Goal: Task Accomplishment & Management: Manage account settings

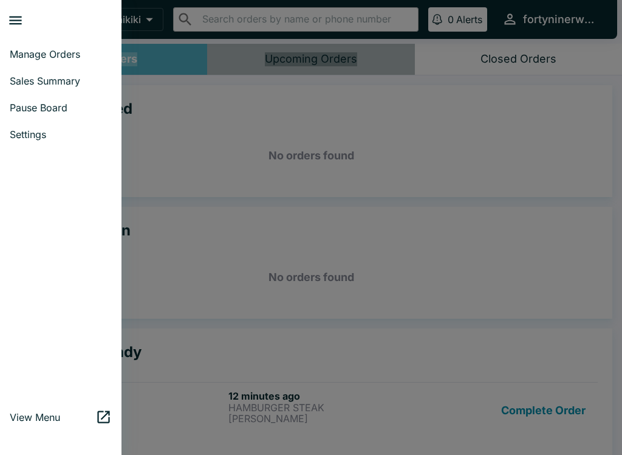
click at [532, 420] on div at bounding box center [311, 227] width 622 height 455
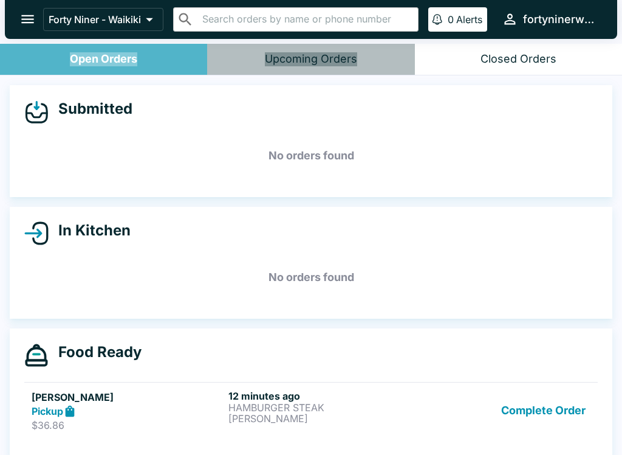
click at [536, 412] on button "Complete Order" at bounding box center [544, 411] width 94 height 42
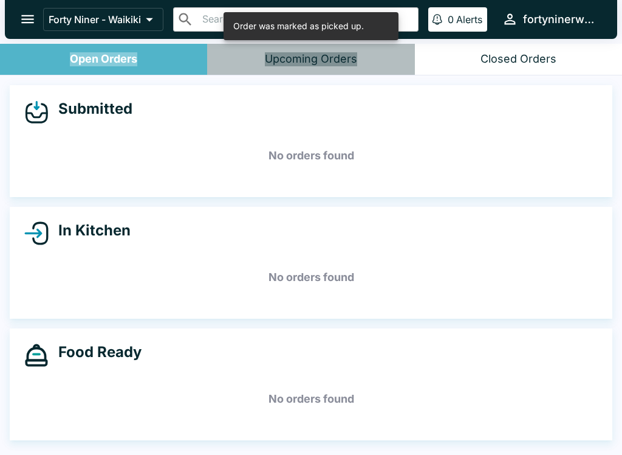
click at [33, 22] on icon "open drawer" at bounding box center [27, 19] width 16 height 16
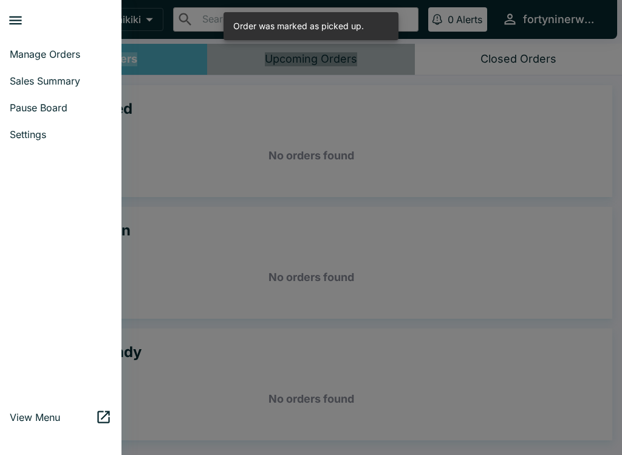
click at [83, 84] on span "Sales Summary" at bounding box center [61, 81] width 102 height 12
select select "03:00"
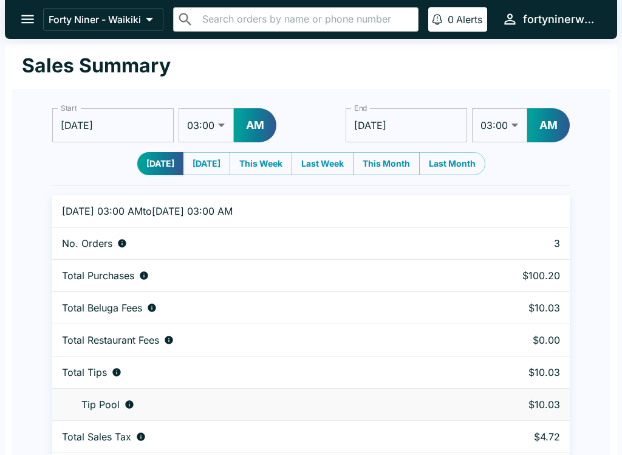
click at [30, 15] on icon "open drawer" at bounding box center [27, 19] width 16 height 16
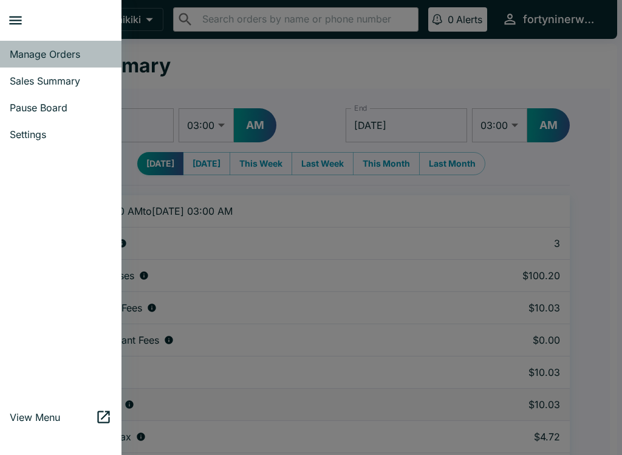
click at [33, 59] on span "Manage Orders" at bounding box center [61, 54] width 102 height 12
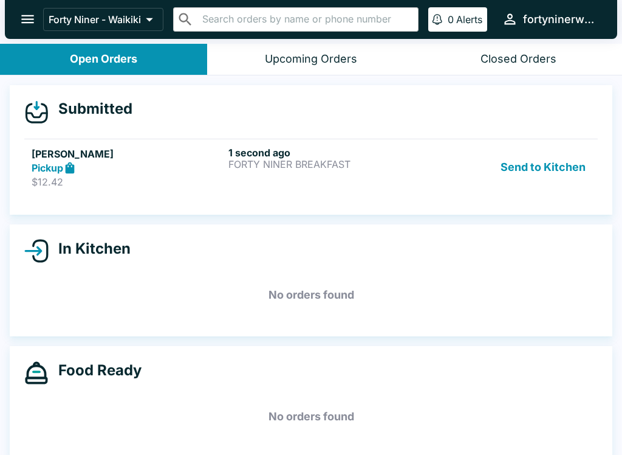
click at [551, 174] on button "Send to Kitchen" at bounding box center [543, 167] width 95 height 42
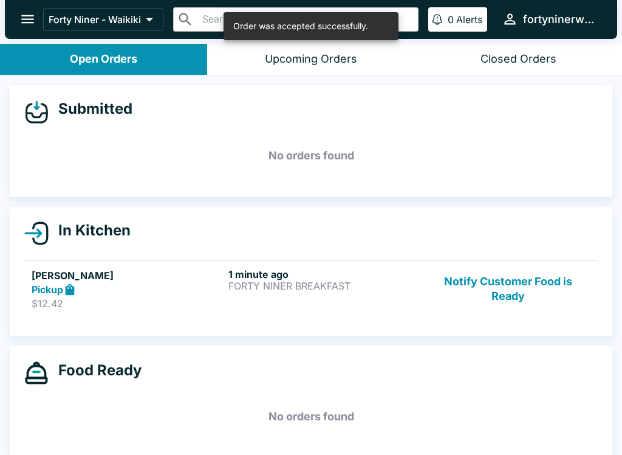
click at [167, 290] on div "Pickup" at bounding box center [128, 290] width 192 height 14
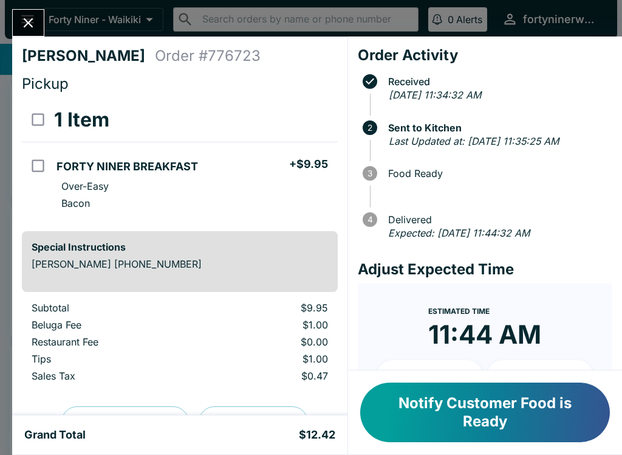
click at [22, 19] on icon "Close" at bounding box center [28, 23] width 16 height 16
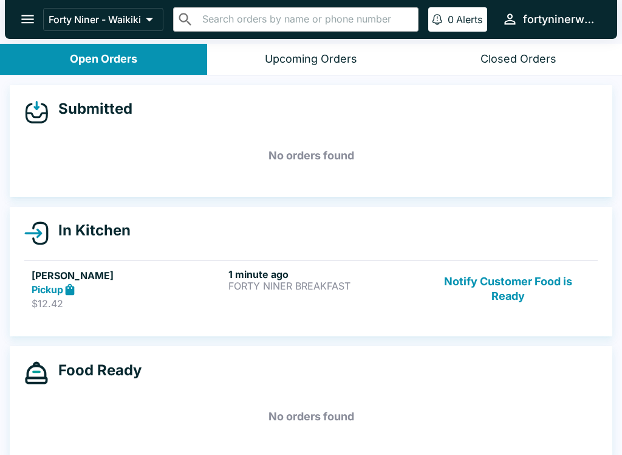
click at [498, 298] on button "Notify Customer Food is Ready" at bounding box center [508, 289] width 165 height 42
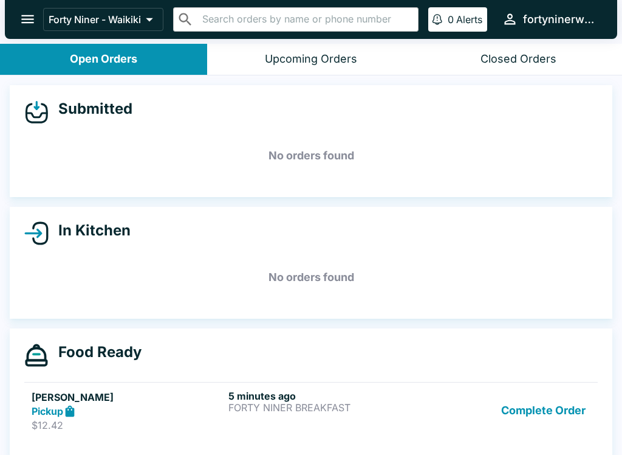
click at [552, 400] on button "Complete Order" at bounding box center [544, 411] width 94 height 42
